Goal: Task Accomplishment & Management: Use online tool/utility

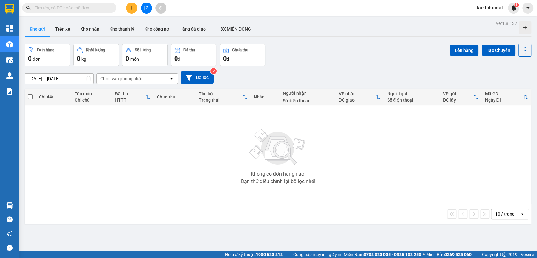
click at [54, 8] on input "text" at bounding box center [72, 7] width 74 height 7
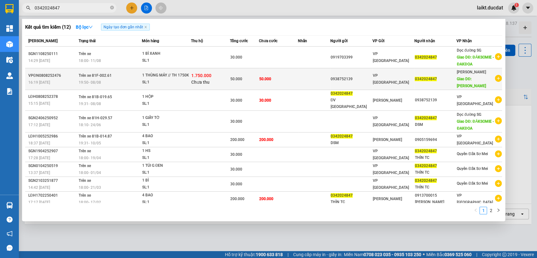
type input "0342024847"
click at [175, 86] on div "SL: 1" at bounding box center [165, 82] width 47 height 7
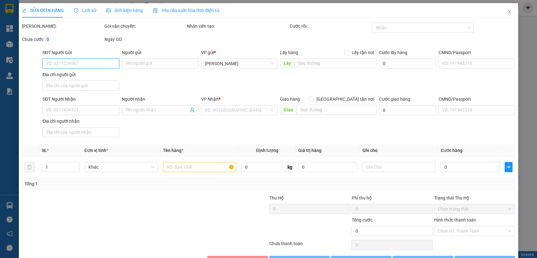
type input "0938752139"
type input "0342024847"
type input "[PERSON_NAME]"
type input "50.000"
